Goal: Task Accomplishment & Management: Manage account settings

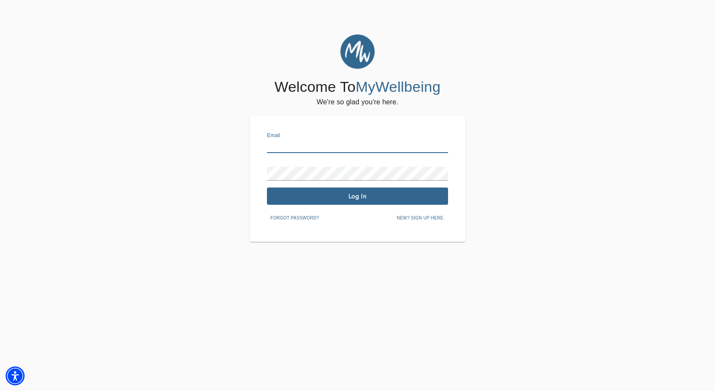
paste input "[EMAIL_ADDRESS][DOMAIN_NAME]"
type input "[EMAIL_ADDRESS][DOMAIN_NAME]"
click at [629, 1] on html "Welcome To MyWellbeing We're so glad you're here. Email [EMAIL_ADDRESS][DOMAIN_…" at bounding box center [357, 195] width 715 height 391
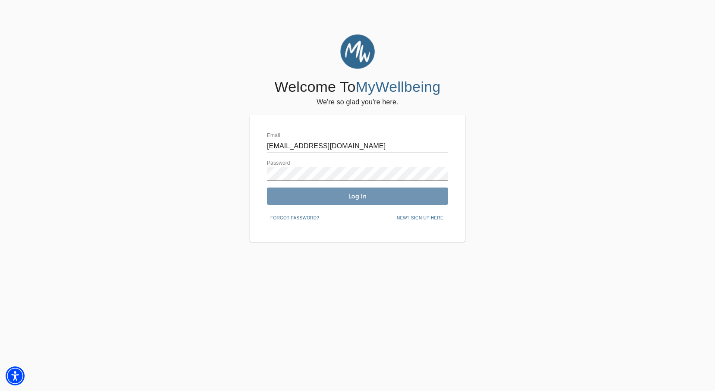
click at [334, 202] on button "Log In" at bounding box center [357, 196] width 181 height 17
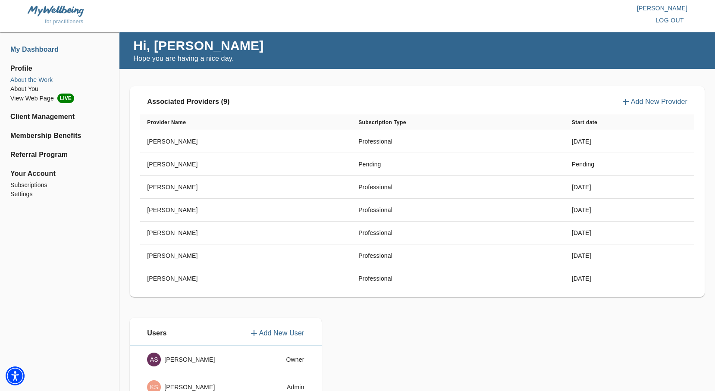
click at [36, 81] on li "About the Work" at bounding box center [59, 80] width 98 height 9
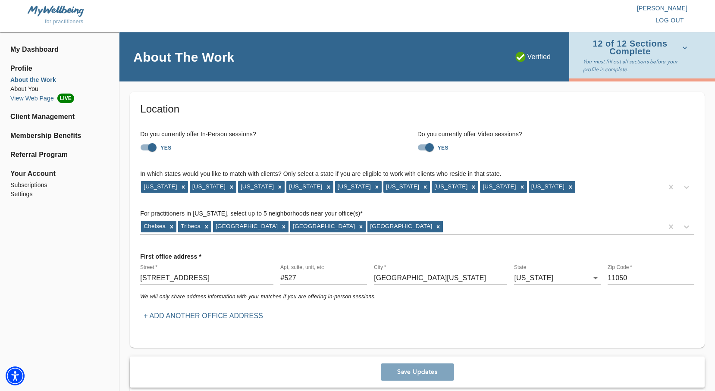
click at [39, 98] on li "View Web Page LIVE" at bounding box center [59, 98] width 98 height 9
click at [661, 19] on span "log out" at bounding box center [670, 20] width 28 height 11
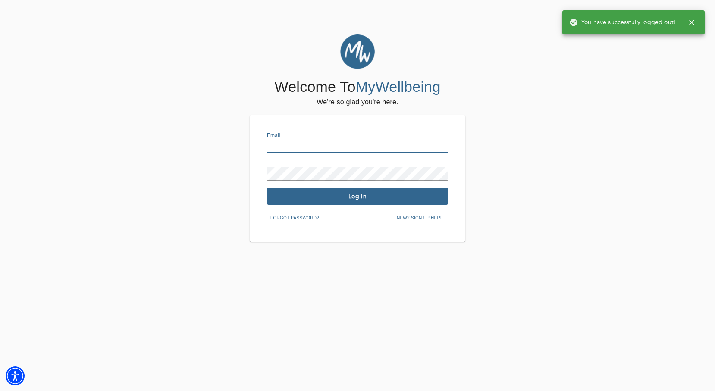
paste input "[EMAIL_ADDRESS][DOMAIN_NAME]"
type input "[EMAIL_ADDRESS][DOMAIN_NAME]"
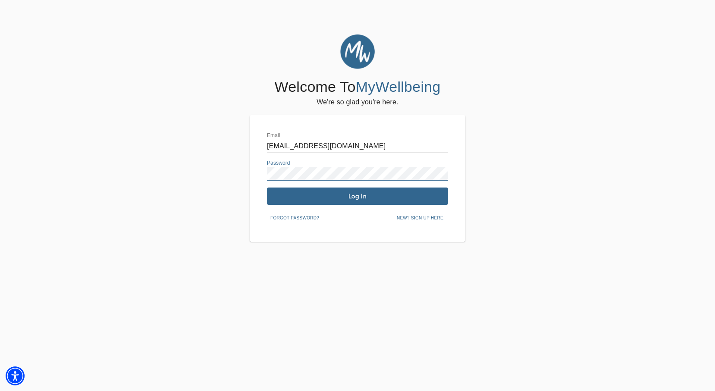
click at [320, 193] on span "Log In" at bounding box center [358, 196] width 174 height 8
